Goal: Task Accomplishment & Management: Use online tool/utility

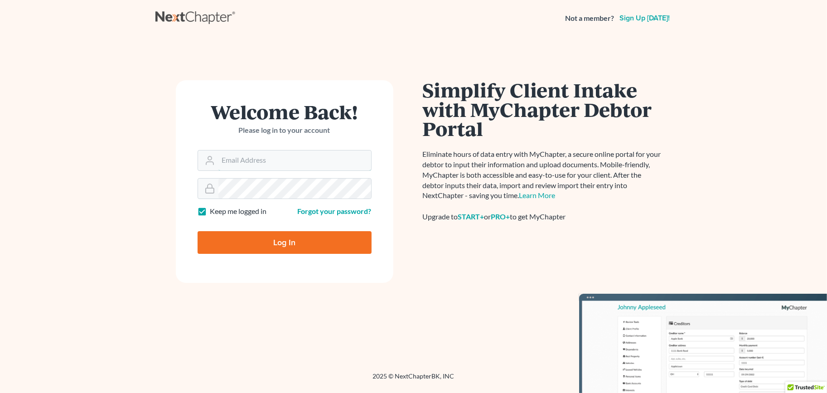
type input "msheridan@atlasfirm.com"
click at [286, 243] on input "Log In" at bounding box center [285, 242] width 174 height 23
type input "Thinking..."
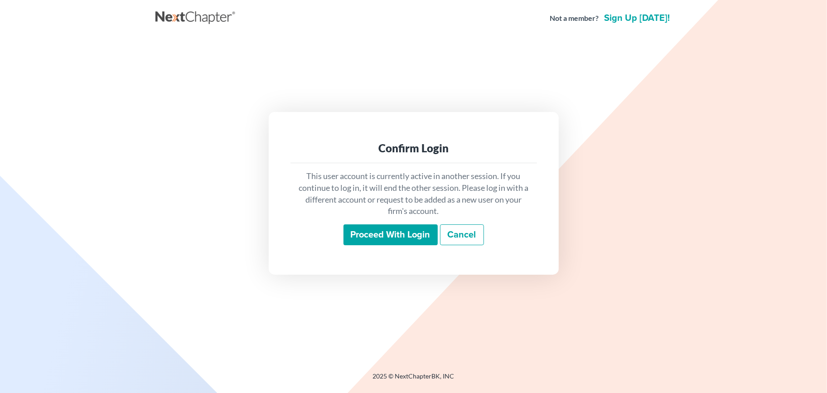
click at [402, 227] on input "Proceed with login" at bounding box center [391, 234] width 94 height 21
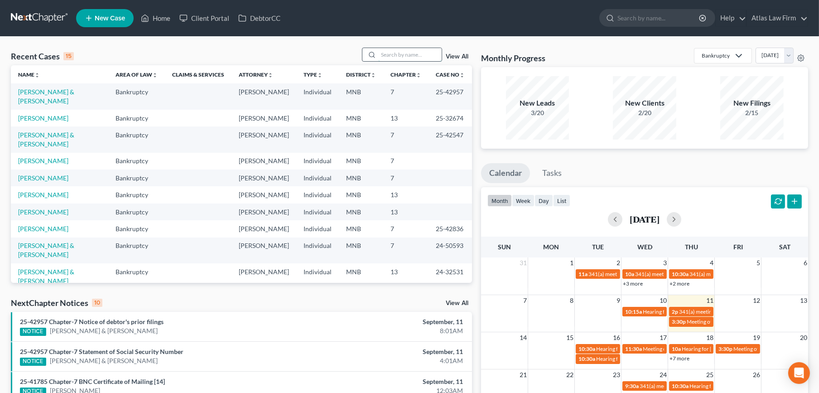
click at [392, 52] on input "search" at bounding box center [409, 54] width 63 height 13
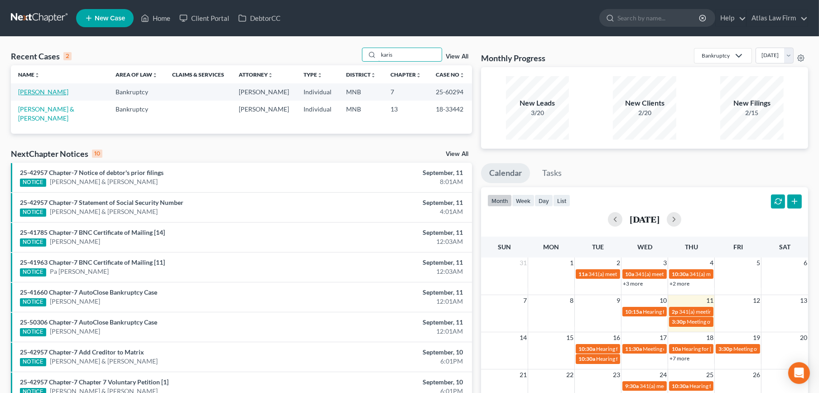
type input "karis"
click at [36, 95] on link "Asplin, Karis" at bounding box center [43, 92] width 50 height 8
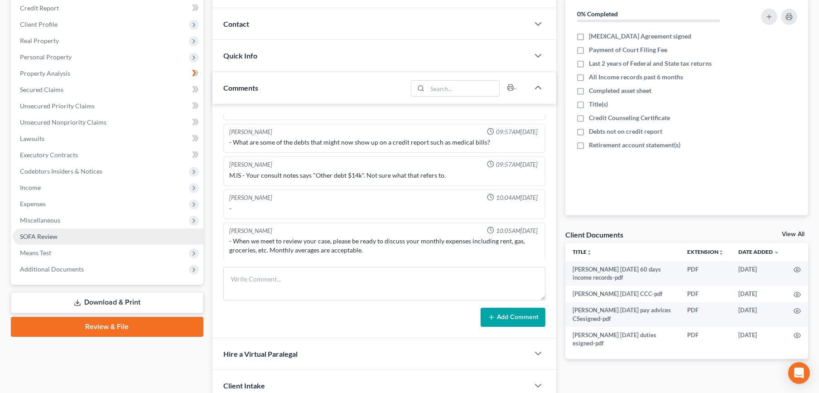
scroll to position [201, 0]
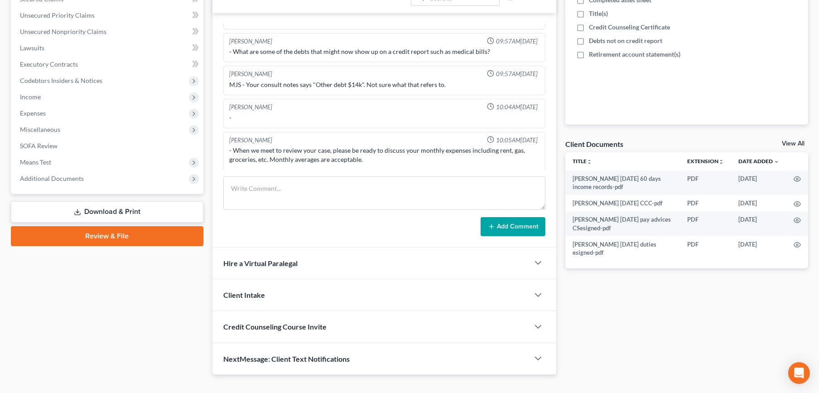
click at [60, 188] on div "Case Dashboard Payments Invoices Payments Payments Credit Report Client Profile…" at bounding box center [107, 40] width 193 height 308
click at [61, 178] on span "Additional Documents" at bounding box center [52, 178] width 64 height 8
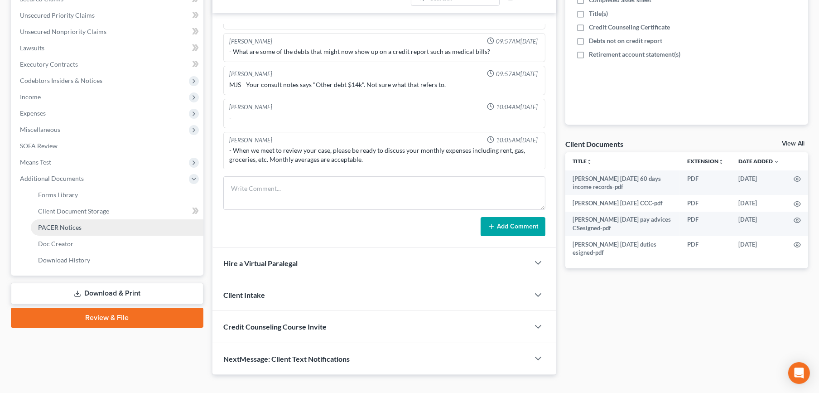
click at [53, 228] on span "PACER Notices" at bounding box center [60, 227] width 44 height 8
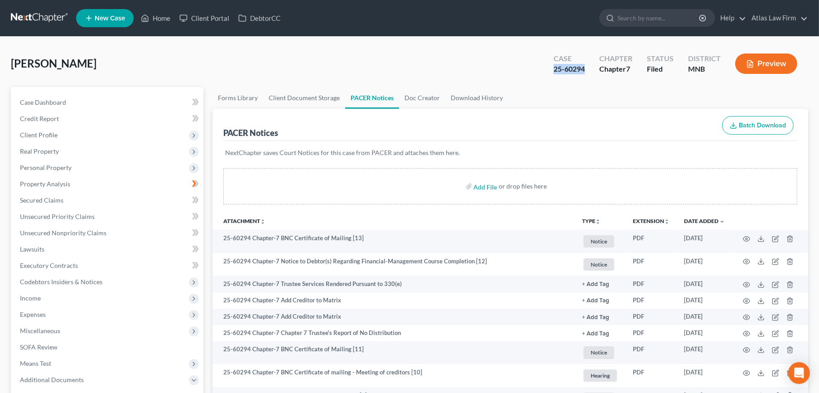
drag, startPoint x: 590, startPoint y: 67, endPoint x: 554, endPoint y: 66, distance: 35.8
click at [554, 66] on div "Case 25-60294" at bounding box center [570, 64] width 46 height 27
copy div "25-60294"
